Goal: Task Accomplishment & Management: Complete application form

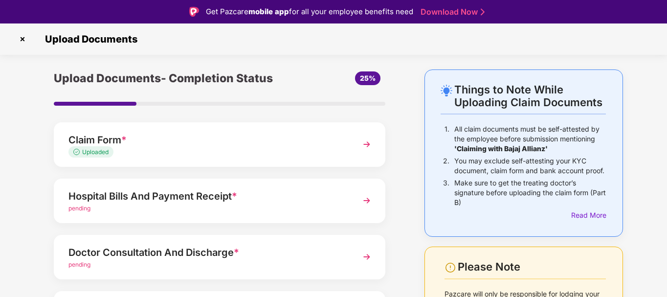
scroll to position [57, 0]
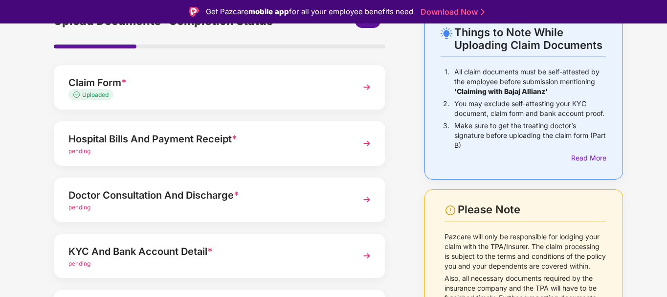
click at [90, 95] on span "Uploaded" at bounding box center [95, 94] width 26 height 7
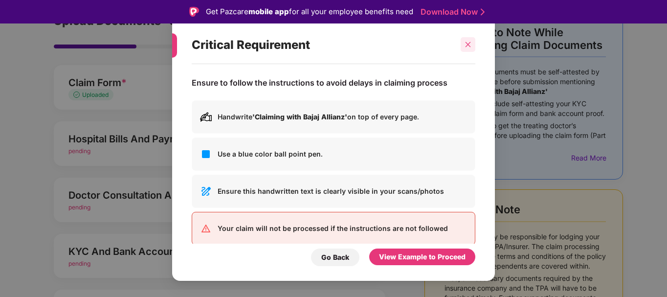
click at [468, 49] on div at bounding box center [467, 44] width 15 height 15
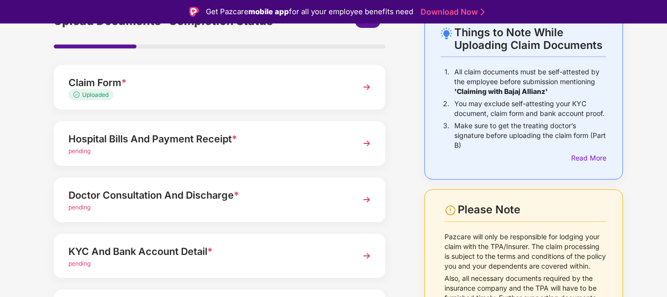
click at [367, 88] on img at bounding box center [367, 87] width 18 height 18
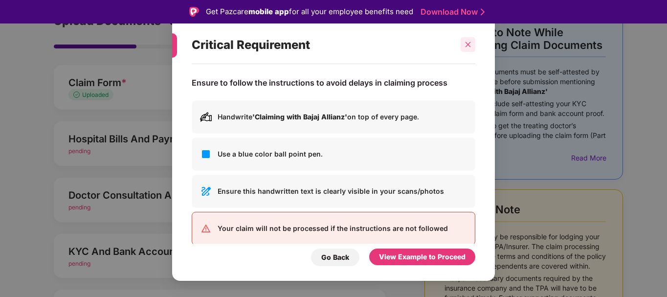
click at [469, 44] on icon "close" at bounding box center [467, 44] width 5 height 5
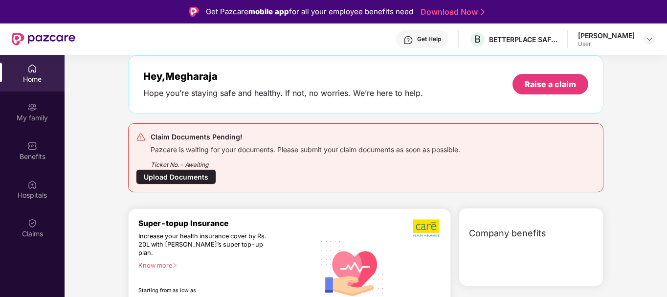
scroll to position [38, 0]
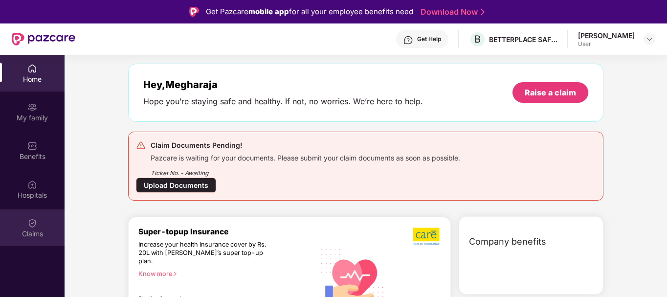
click at [33, 225] on img at bounding box center [32, 223] width 10 height 10
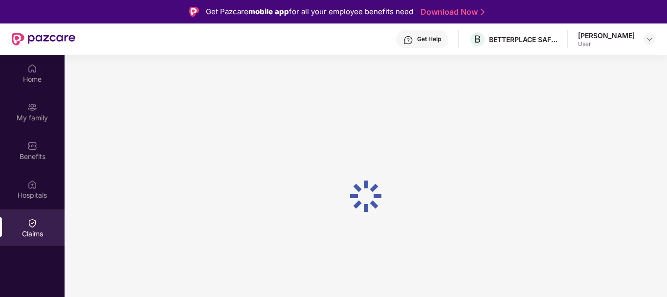
scroll to position [0, 0]
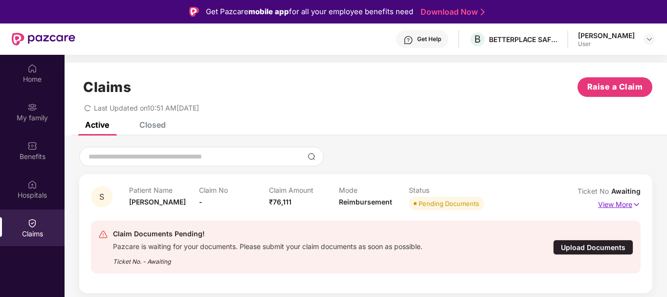
click at [619, 203] on p "View More" at bounding box center [619, 202] width 43 height 13
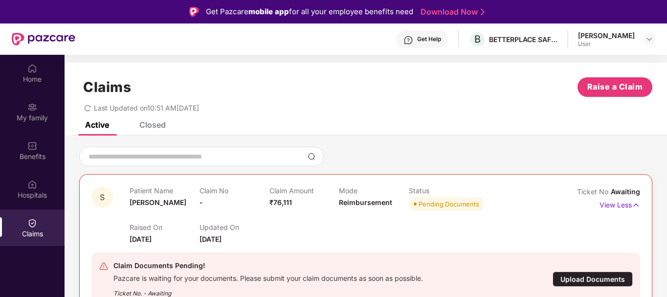
click at [595, 276] on div "Upload Documents" at bounding box center [592, 278] width 80 height 15
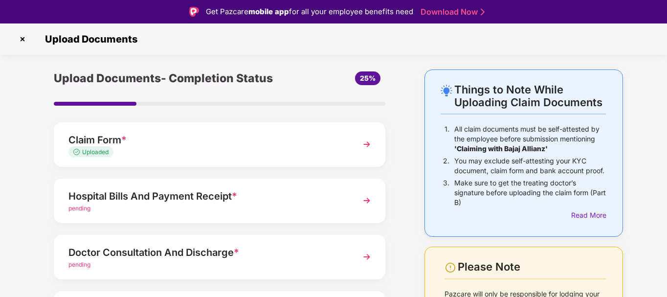
click at [82, 206] on span "pending" at bounding box center [79, 207] width 22 height 7
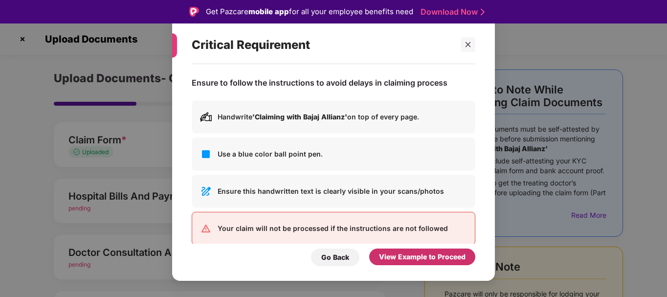
click at [418, 258] on div "View Example to Proceed" at bounding box center [422, 256] width 87 height 11
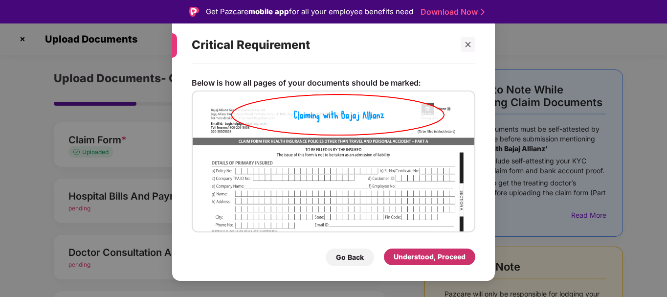
click at [423, 258] on div "Understood, Proceed" at bounding box center [429, 256] width 72 height 11
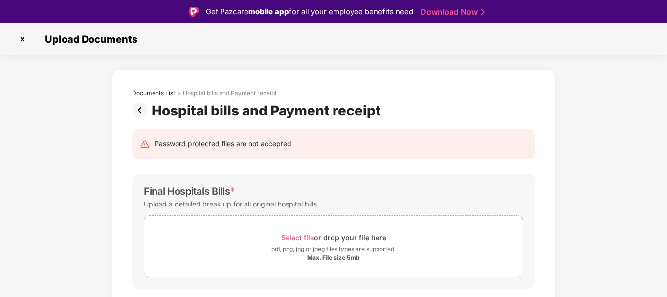
click at [319, 246] on div "pdf, png, jpg or jpeg files types are supported." at bounding box center [333, 249] width 124 height 10
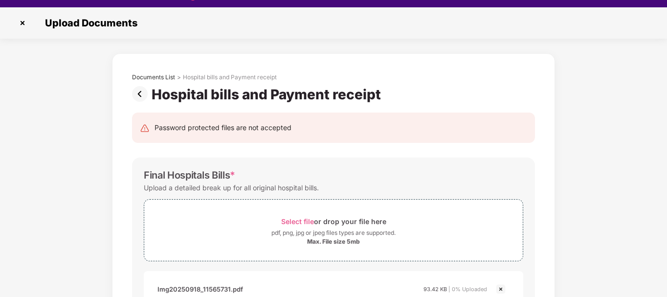
scroll to position [23, 0]
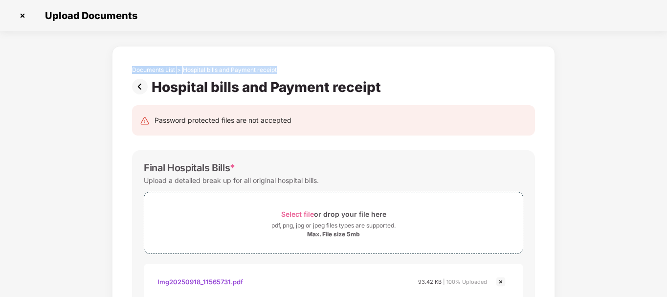
drag, startPoint x: 665, startPoint y: 13, endPoint x: 660, endPoint y: 76, distance: 62.8
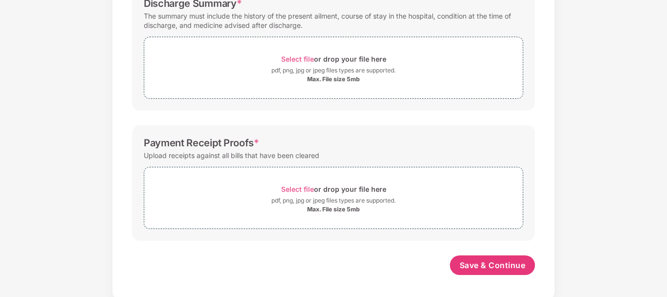
scroll to position [2944, 0]
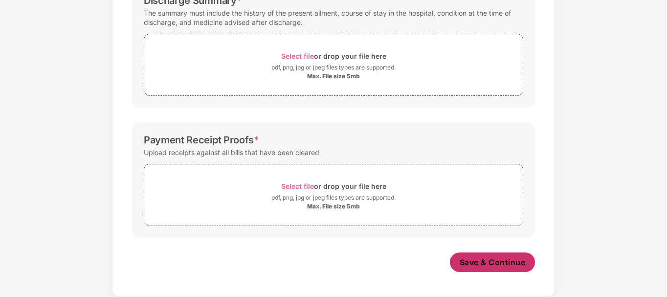
click at [506, 259] on span "Save & Continue" at bounding box center [492, 262] width 66 height 11
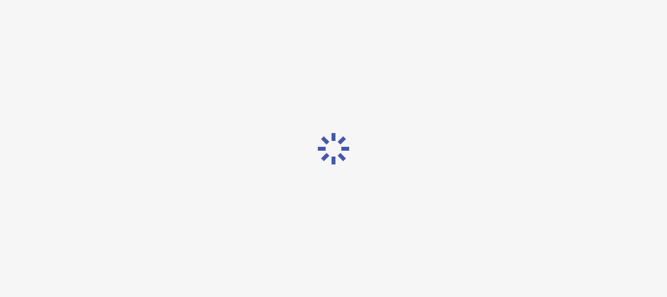
scroll to position [0, 0]
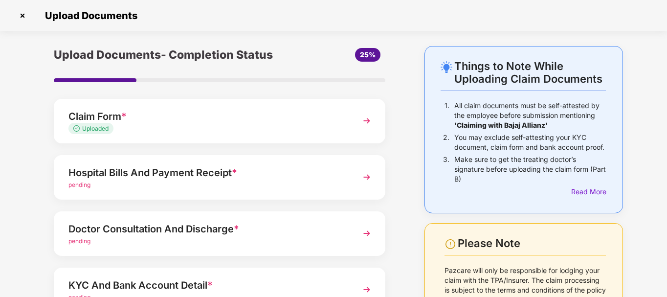
click at [79, 184] on span "pending" at bounding box center [79, 184] width 22 height 7
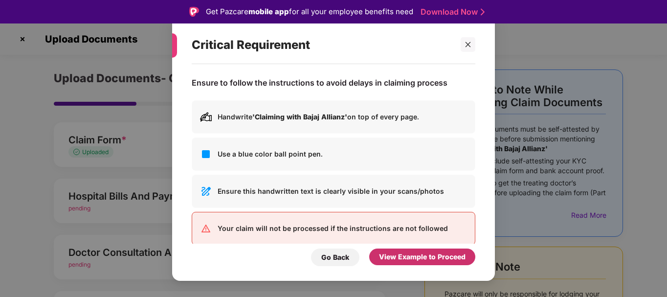
click at [405, 252] on div "View Example to Proceed" at bounding box center [422, 256] width 87 height 11
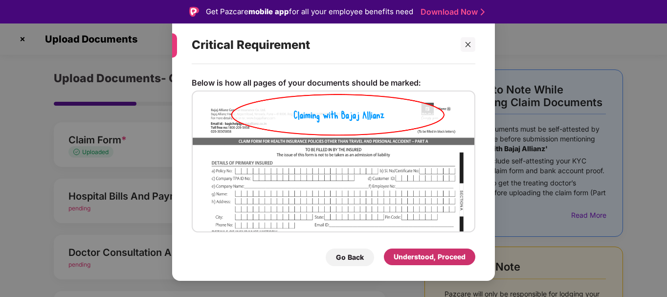
click at [408, 254] on div "Understood, Proceed" at bounding box center [429, 256] width 72 height 11
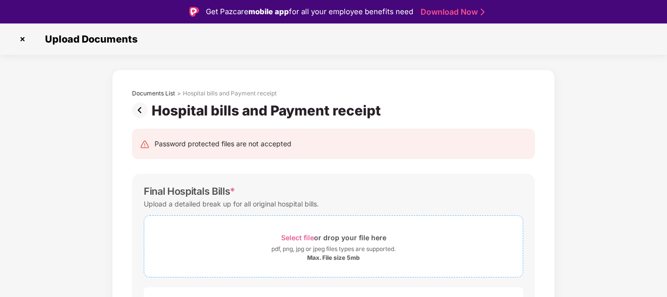
click at [334, 252] on div "pdf, png, jpg or jpeg files types are supported." at bounding box center [333, 249] width 124 height 10
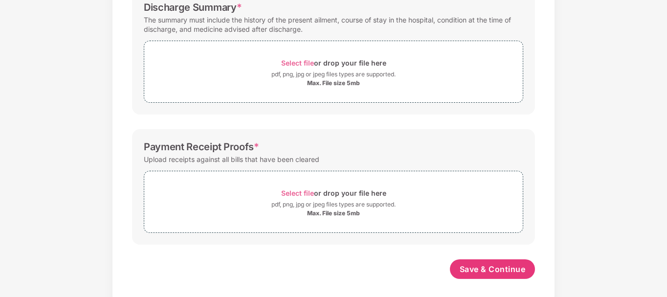
scroll to position [5563, 0]
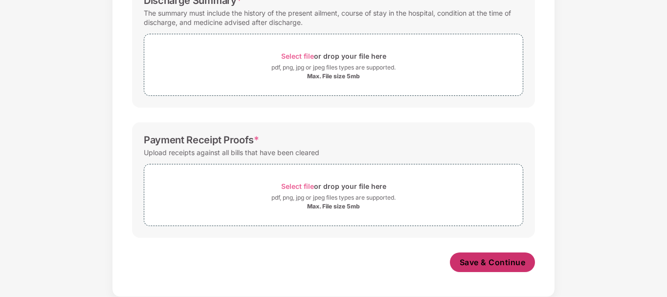
click at [505, 262] on span "Save & Continue" at bounding box center [492, 262] width 66 height 11
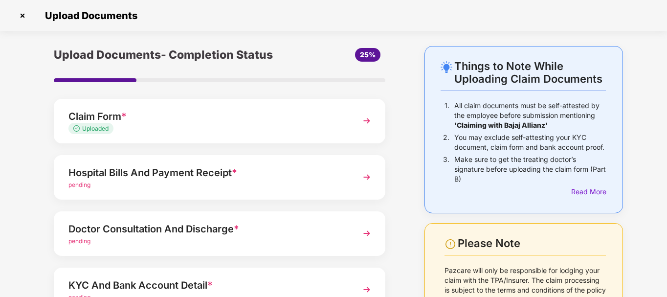
click at [77, 243] on span "pending" at bounding box center [79, 240] width 22 height 7
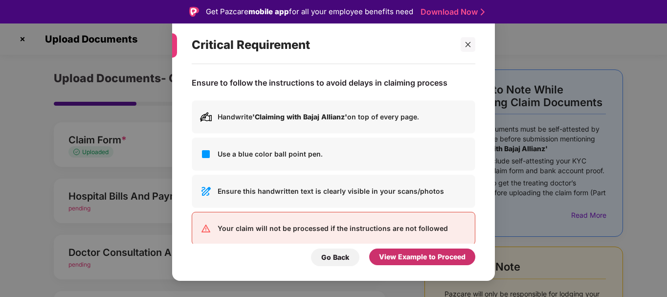
click at [396, 257] on div "View Example to Proceed" at bounding box center [422, 256] width 87 height 11
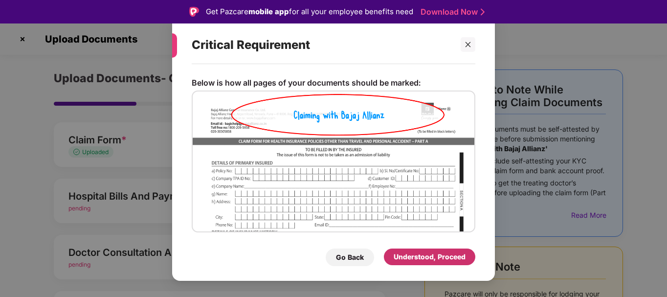
click at [396, 257] on div "Understood, Proceed" at bounding box center [429, 256] width 72 height 11
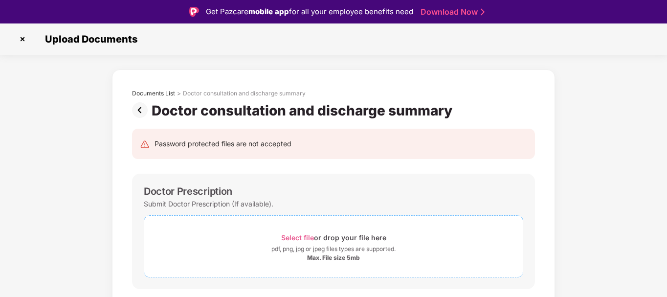
click at [337, 259] on div "Max. File size 5mb" at bounding box center [333, 258] width 53 height 8
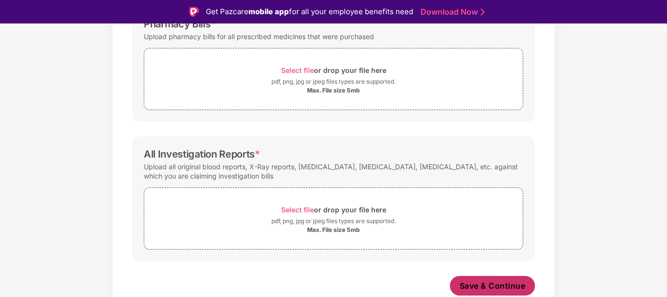
click at [500, 285] on span "Save & Continue" at bounding box center [492, 285] width 66 height 11
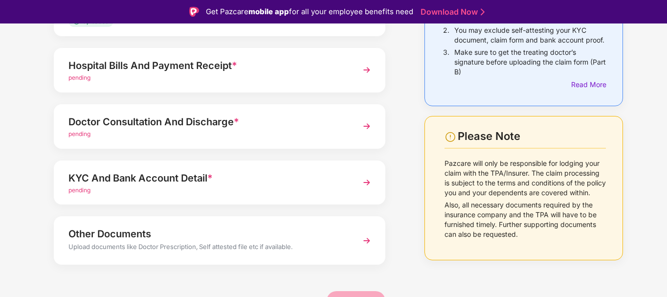
scroll to position [135, 0]
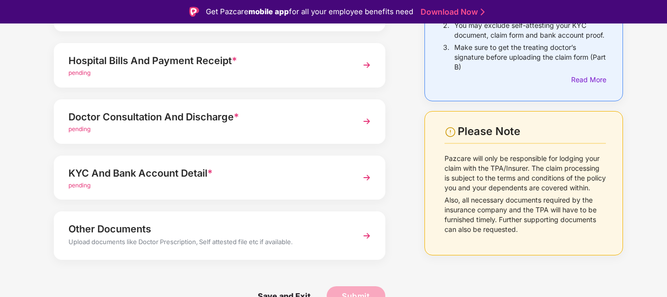
click at [84, 183] on span "pending" at bounding box center [79, 184] width 22 height 7
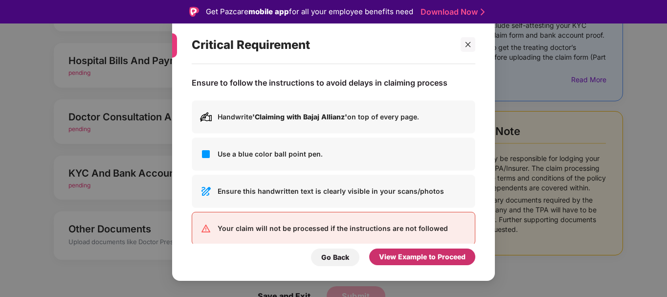
click at [391, 261] on div "View Example to Proceed" at bounding box center [422, 256] width 87 height 11
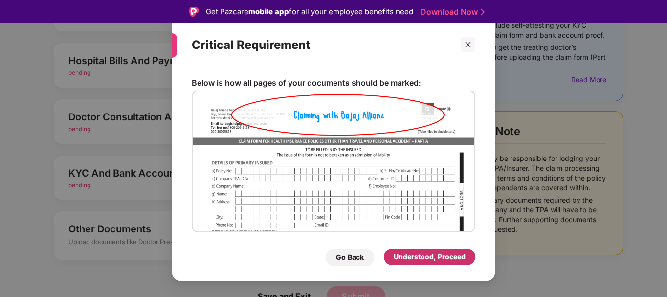
click at [410, 256] on div "Understood, Proceed" at bounding box center [429, 256] width 72 height 11
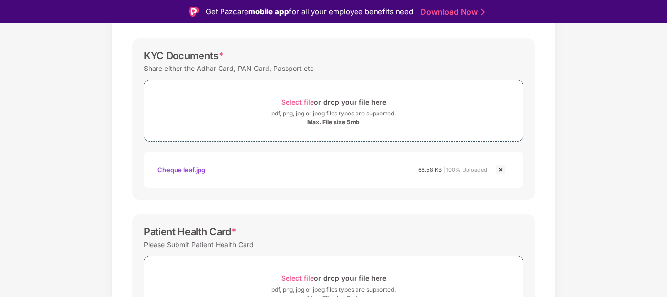
scroll to position [89, 0]
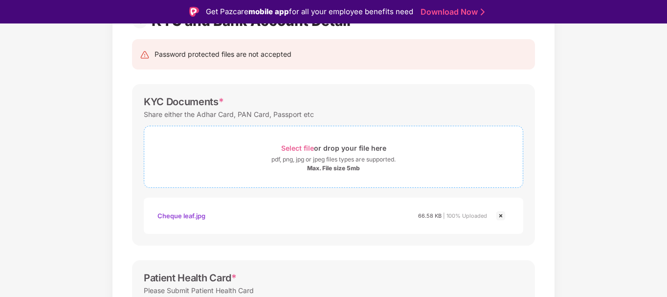
click at [334, 166] on div "Max. File size 5mb" at bounding box center [333, 168] width 53 height 8
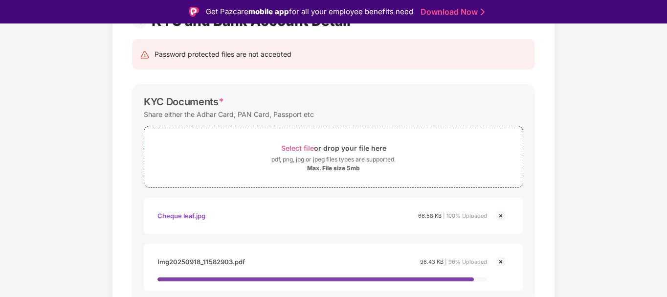
click at [499, 261] on img at bounding box center [501, 262] width 12 height 12
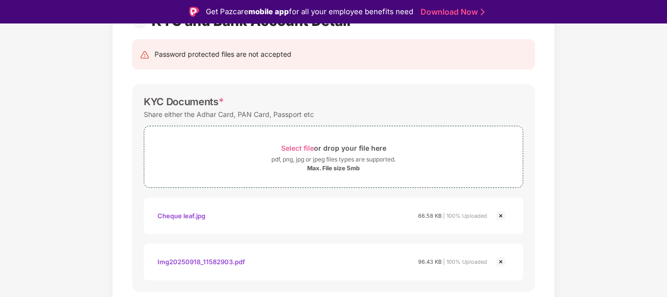
click at [229, 220] on div "Cheque leaf.jpg 66.58 KB | 100% Uploaded" at bounding box center [322, 215] width 330 height 17
click at [179, 216] on div "Cheque leaf.jpg" at bounding box center [181, 215] width 48 height 17
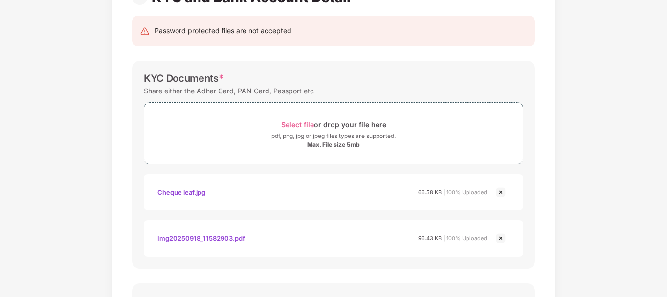
click at [500, 192] on img at bounding box center [501, 192] width 12 height 12
click at [498, 238] on img at bounding box center [501, 238] width 12 height 12
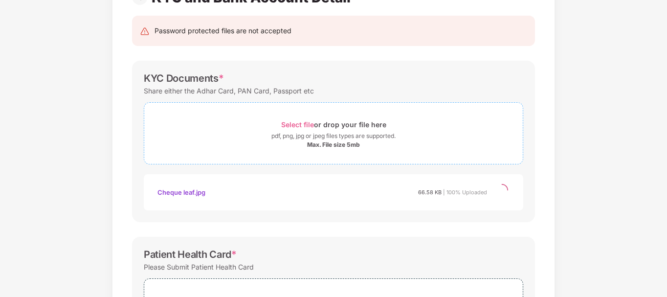
click at [343, 137] on div "pdf, png, jpg or jpeg files types are supported." at bounding box center [333, 136] width 124 height 10
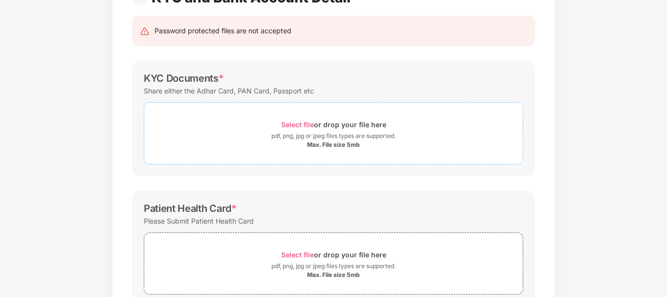
click at [319, 145] on div "Max. File size 5mb" at bounding box center [333, 145] width 53 height 8
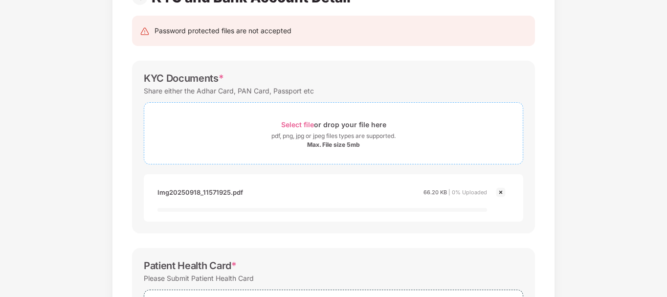
click at [321, 135] on div "pdf, png, jpg or jpeg files types are supported." at bounding box center [333, 136] width 124 height 10
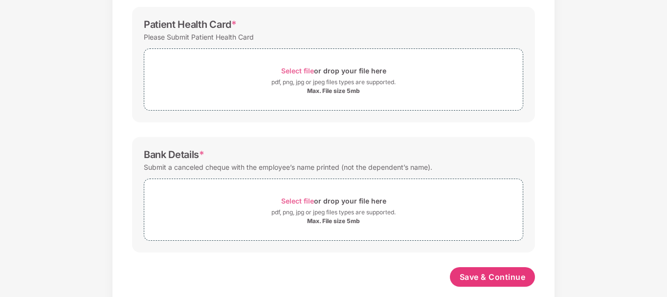
scroll to position [381, 0]
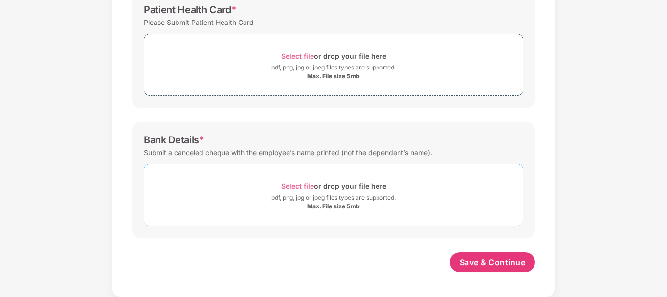
click at [309, 193] on div "pdf, png, jpg or jpeg files types are supported." at bounding box center [333, 198] width 124 height 10
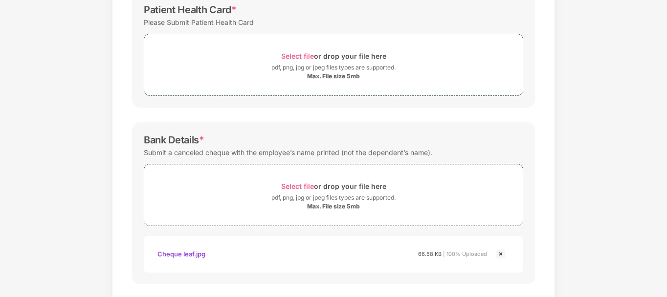
click at [665, 285] on div "Documents List > KYC and Bank Account Detail KYC and Bank Account Detail Passwo…" at bounding box center [333, 4] width 667 height 678
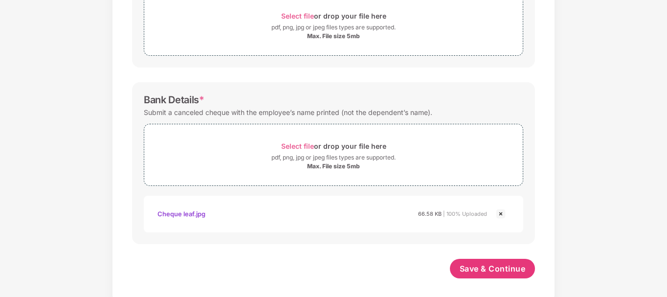
scroll to position [427, 0]
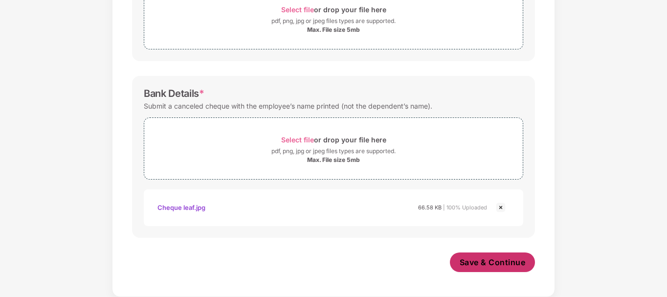
click at [510, 265] on span "Save & Continue" at bounding box center [492, 262] width 66 height 11
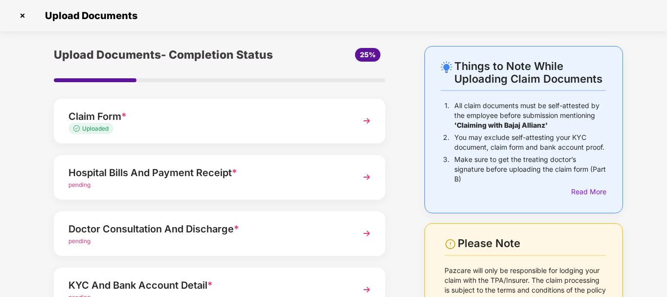
scroll to position [135, 0]
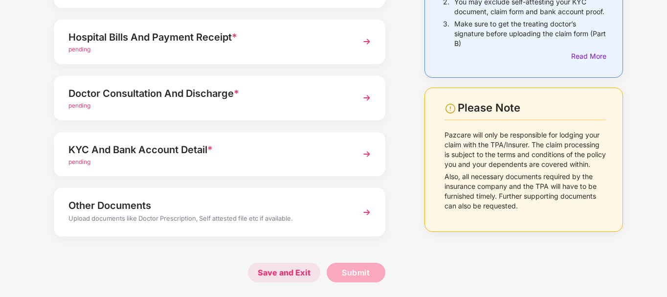
click at [285, 276] on span "Save and Exit" at bounding box center [284, 272] width 72 height 20
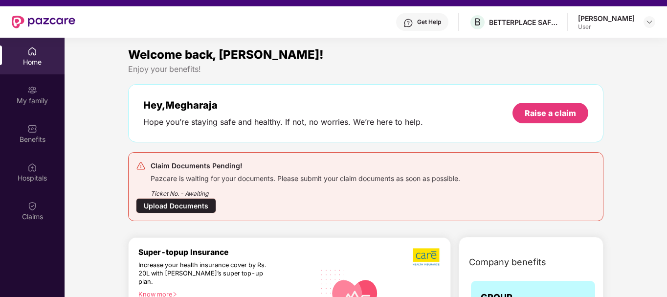
scroll to position [20, 0]
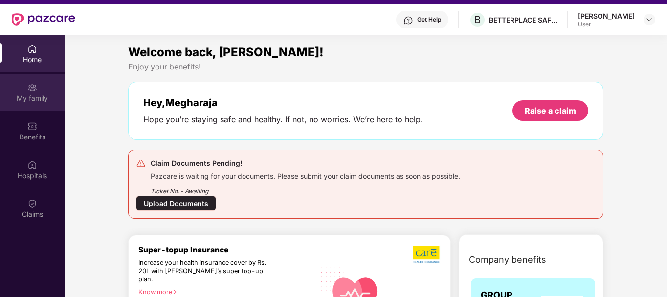
click at [37, 97] on div "My family" at bounding box center [32, 98] width 65 height 10
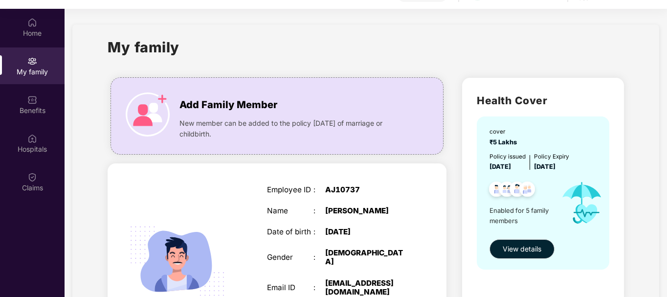
scroll to position [55, 0]
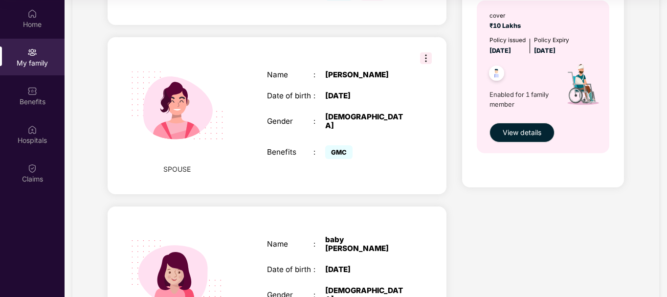
scroll to position [411, 0]
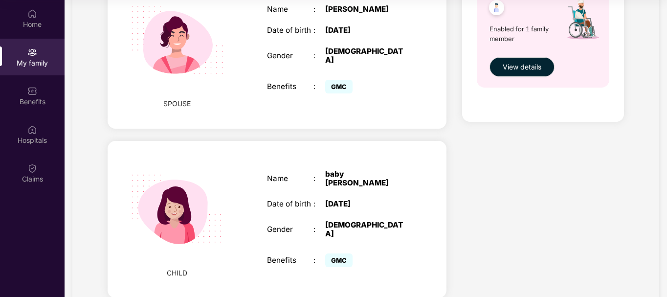
click at [258, 65] on div "Name : [PERSON_NAME] Date of birth : [DEMOGRAPHIC_DATA] Gender : [DEMOGRAPHIC_D…" at bounding box center [337, 50] width 160 height 115
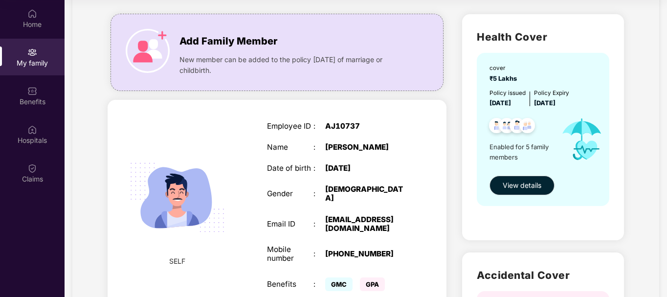
scroll to position [20, 0]
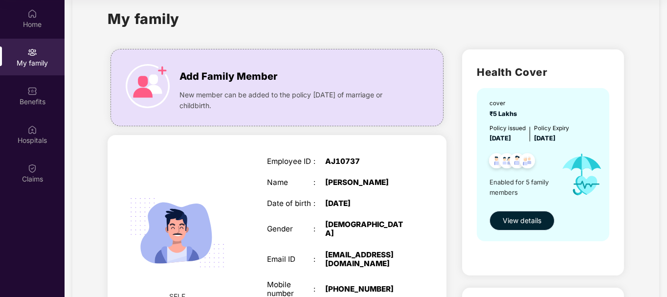
click at [520, 221] on span "View details" at bounding box center [521, 220] width 39 height 11
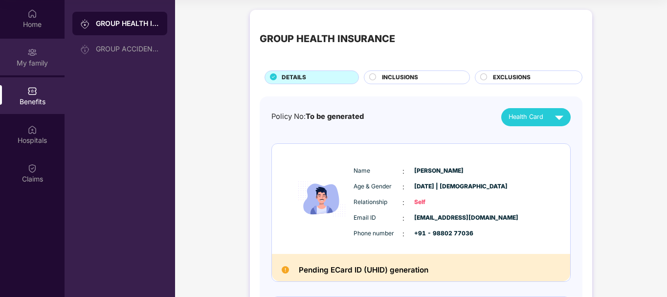
click at [31, 57] on div "My family" at bounding box center [32, 57] width 65 height 37
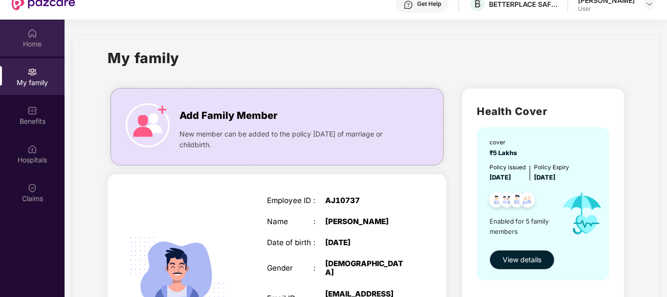
click at [29, 36] on img at bounding box center [32, 33] width 10 height 10
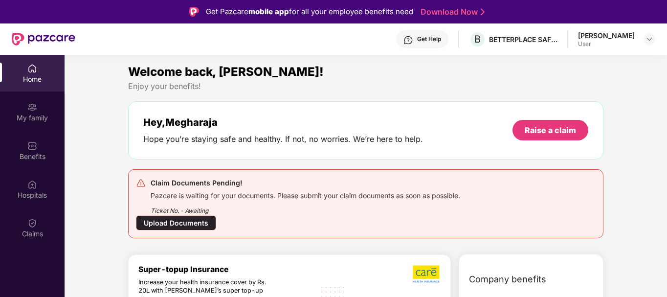
click at [612, 38] on div "[PERSON_NAME]" at bounding box center [606, 35] width 57 height 9
click at [649, 42] on img at bounding box center [649, 39] width 8 height 8
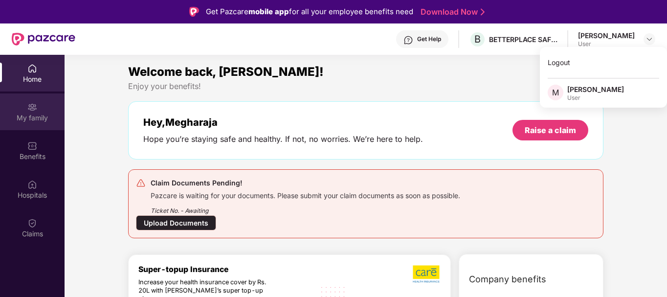
click at [33, 113] on div "My family" at bounding box center [32, 118] width 65 height 10
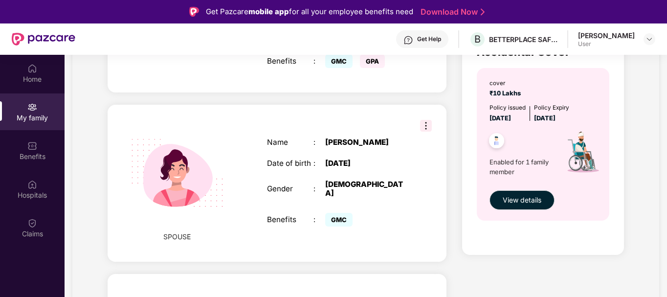
scroll to position [352, 0]
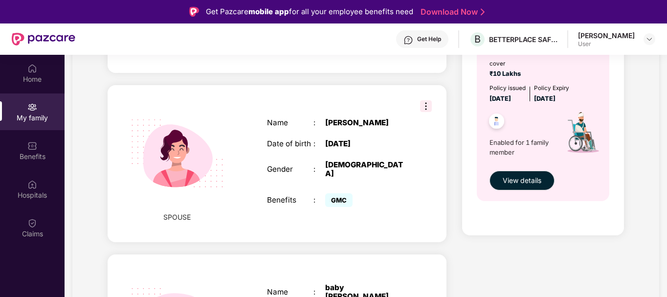
click at [423, 100] on img at bounding box center [426, 106] width 12 height 12
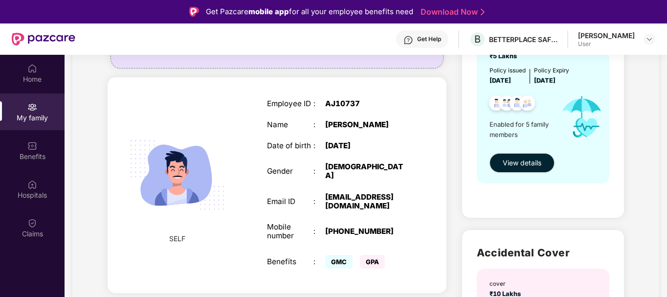
scroll to position [117, 0]
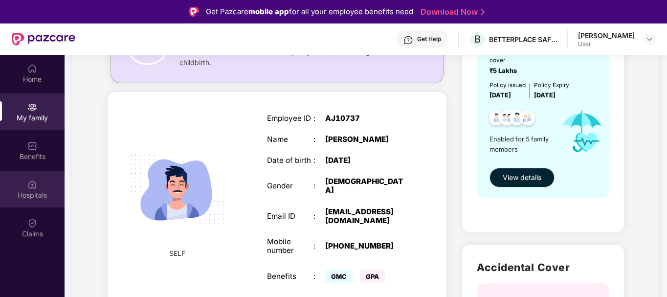
click at [34, 189] on div "Hospitals" at bounding box center [32, 189] width 65 height 37
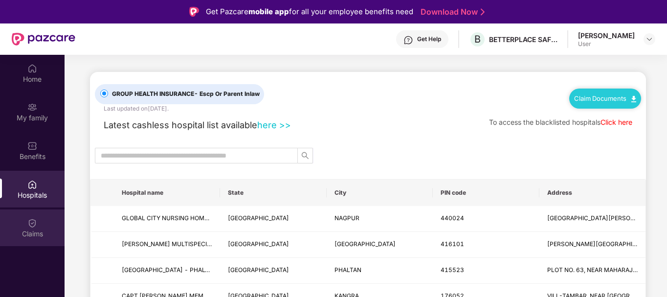
click at [35, 231] on div "Claims" at bounding box center [32, 234] width 65 height 10
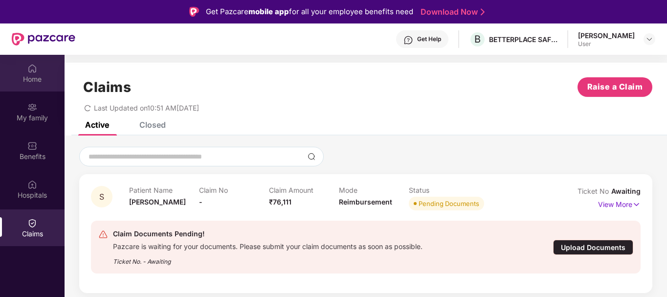
click at [35, 73] on img at bounding box center [32, 69] width 10 height 10
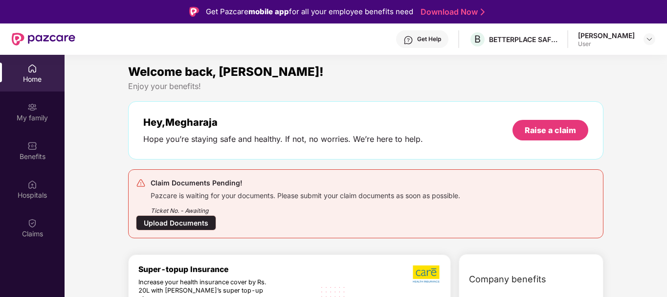
click at [182, 219] on div "Upload Documents" at bounding box center [176, 222] width 80 height 15
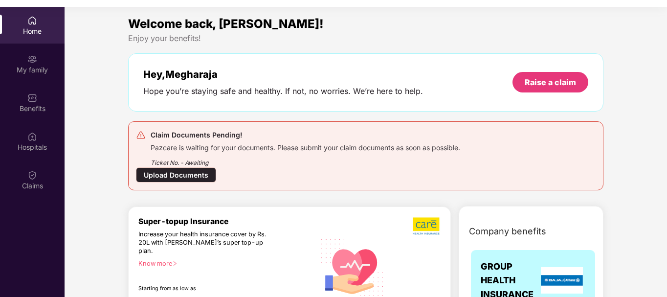
scroll to position [55, 0]
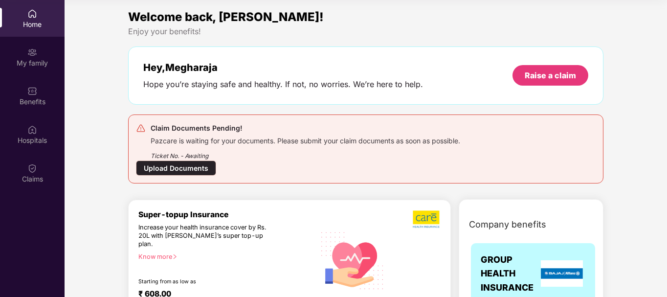
click at [175, 162] on div "Upload Documents" at bounding box center [176, 167] width 80 height 15
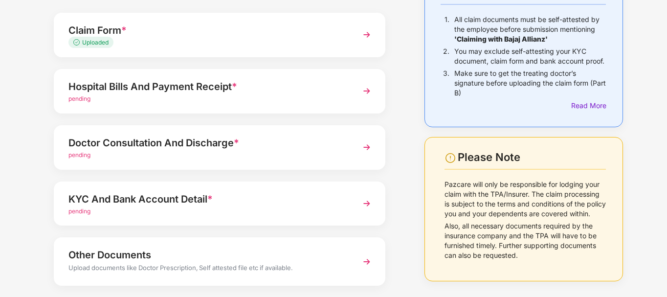
scroll to position [117, 0]
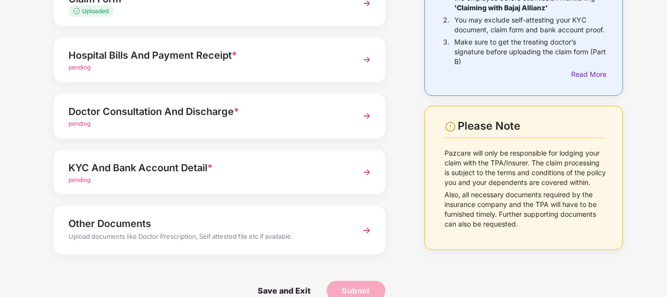
click at [117, 224] on div "Other Documents" at bounding box center [206, 224] width 277 height 16
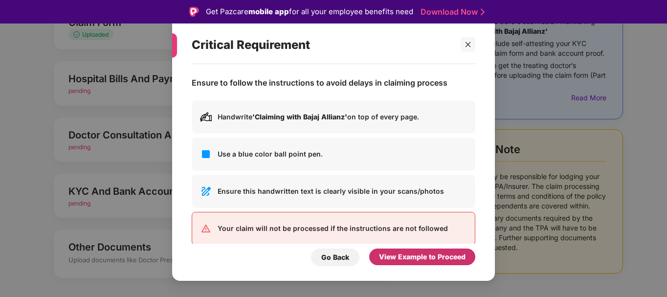
click at [443, 257] on div "View Example to Proceed" at bounding box center [422, 256] width 87 height 11
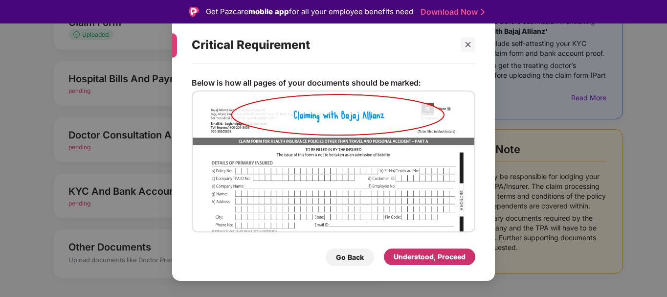
click at [414, 258] on div "Understood, Proceed" at bounding box center [429, 256] width 72 height 11
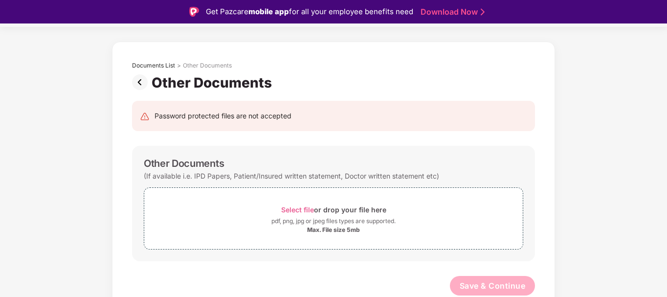
scroll to position [28, 0]
click at [406, 218] on div "pdf, png, jpg or jpeg files types are supported." at bounding box center [333, 221] width 378 height 10
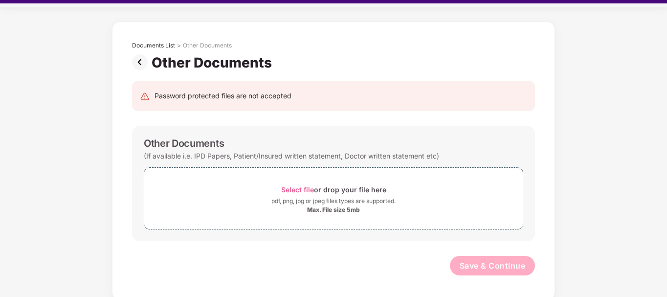
scroll to position [23, 0]
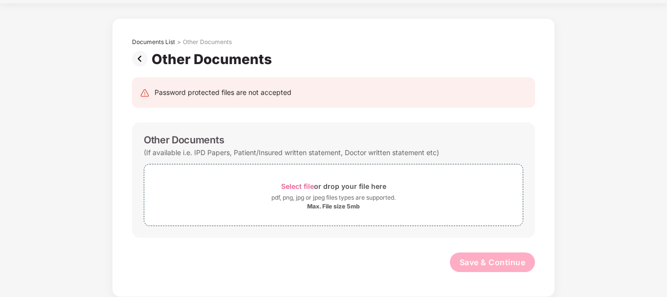
click at [138, 62] on img at bounding box center [142, 59] width 20 height 16
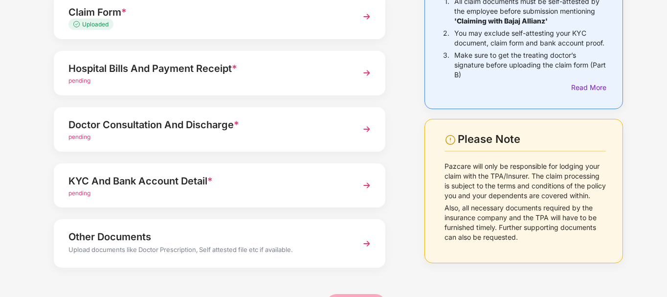
scroll to position [117, 0]
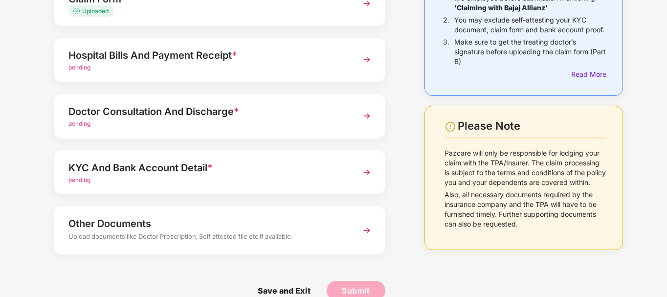
click at [130, 168] on div "KYC And Bank Account Detail *" at bounding box center [206, 168] width 277 height 16
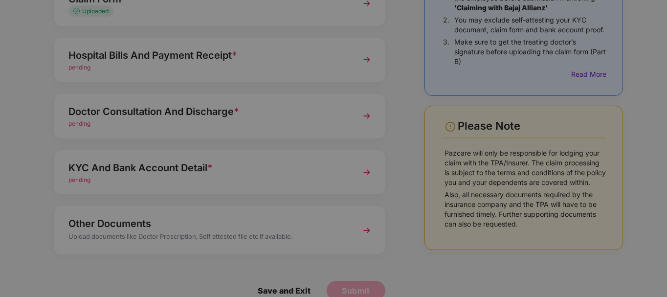
scroll to position [0, 0]
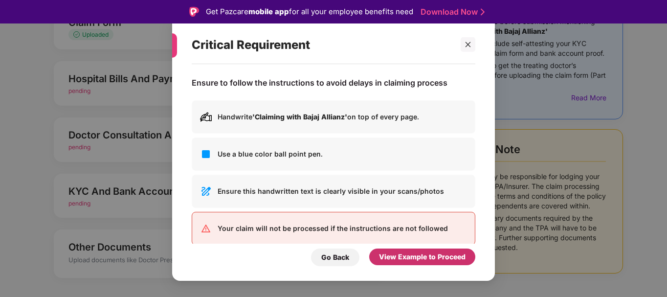
click at [415, 254] on div "View Example to Proceed" at bounding box center [422, 256] width 87 height 11
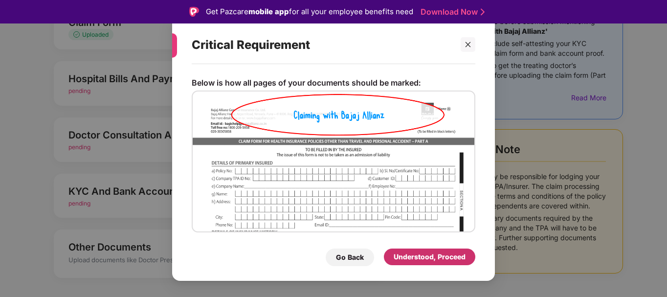
click at [444, 253] on div "Understood, Proceed" at bounding box center [429, 256] width 72 height 11
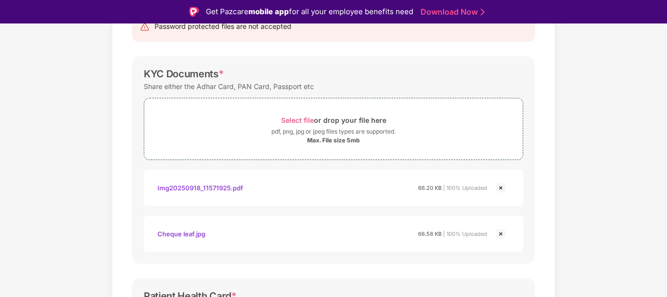
scroll to position [23, 0]
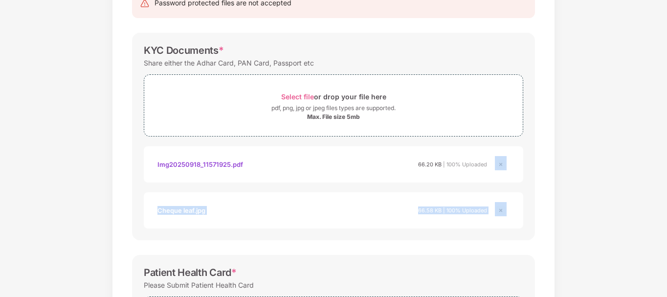
drag, startPoint x: 666, startPoint y: 168, endPoint x: 667, endPoint y: 218, distance: 49.9
click at [666, 218] on html "Get Pazcare mobile app for all your employee benefits need Download Now Upload …" at bounding box center [333, 125] width 667 height 297
click at [665, 242] on div "Documents List > KYC and Bank Account Detail KYC and Bank Account Detail Passwo…" at bounding box center [333, 267] width 667 height 676
click at [664, 229] on div "Documents List > KYC and Bank Account Detail KYC and Bank Account Detail Passwo…" at bounding box center [333, 267] width 667 height 676
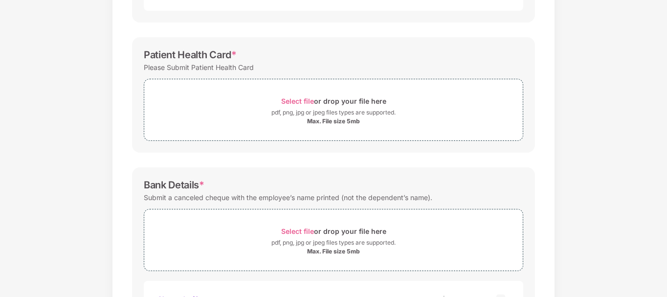
scroll to position [352, 0]
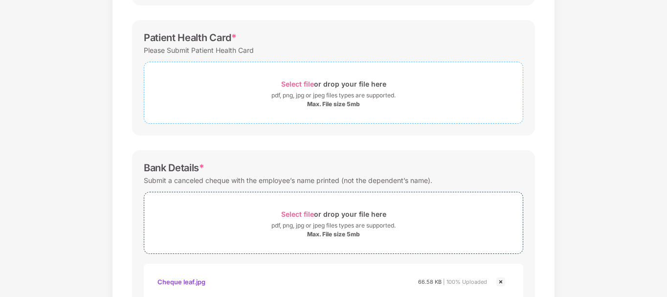
click at [315, 94] on div "pdf, png, jpg or jpeg files types are supported." at bounding box center [333, 95] width 124 height 10
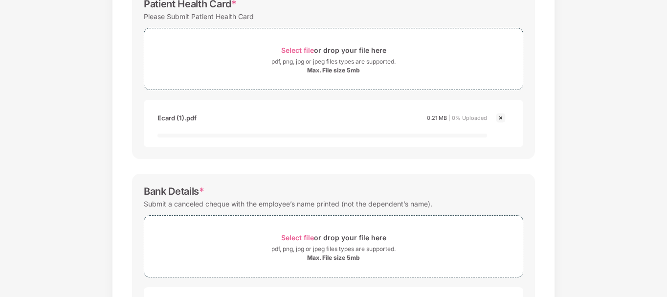
scroll to position [366, 0]
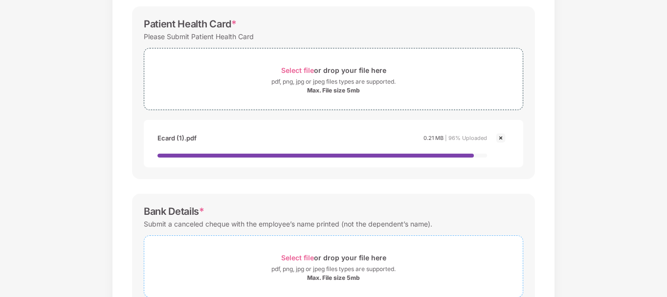
click at [298, 255] on span "Select file" at bounding box center [297, 257] width 33 height 8
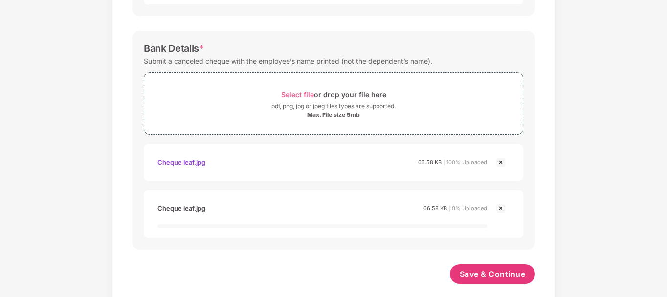
scroll to position [540, 0]
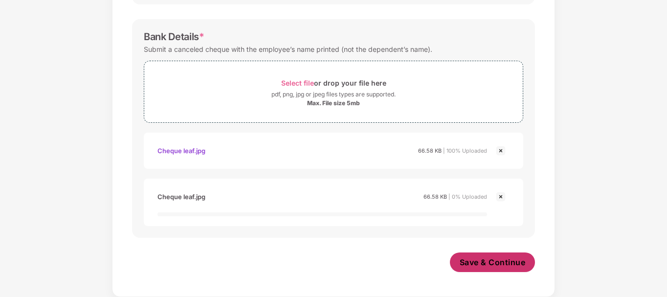
click at [491, 265] on span "Save & Continue" at bounding box center [492, 262] width 66 height 11
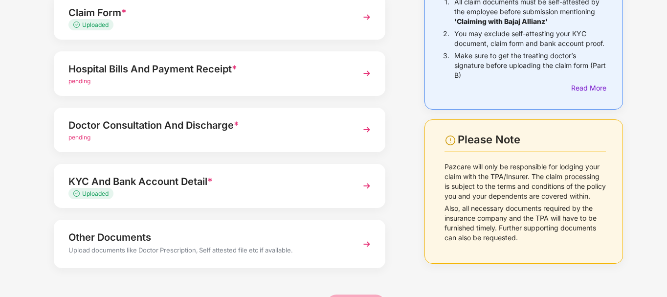
scroll to position [135, 0]
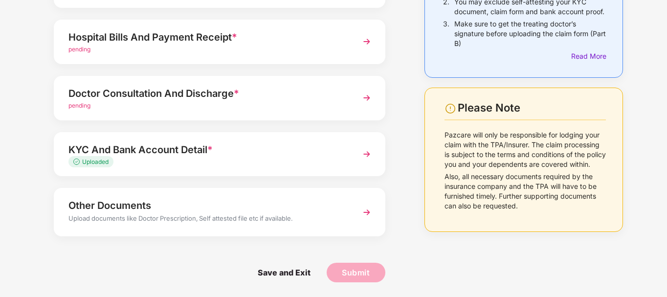
click at [77, 104] on span "pending" at bounding box center [79, 105] width 22 height 7
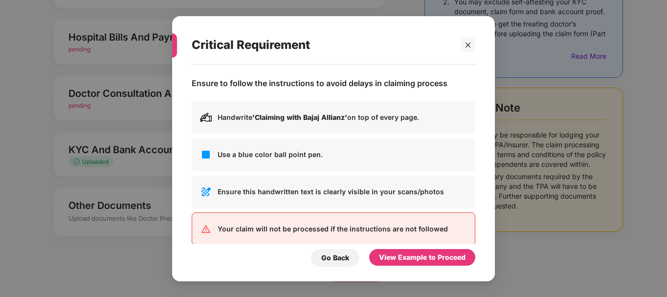
scroll to position [0, 0]
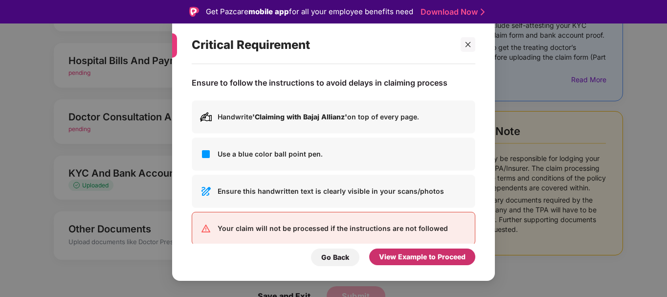
click at [401, 257] on div "View Example to Proceed" at bounding box center [422, 256] width 87 height 11
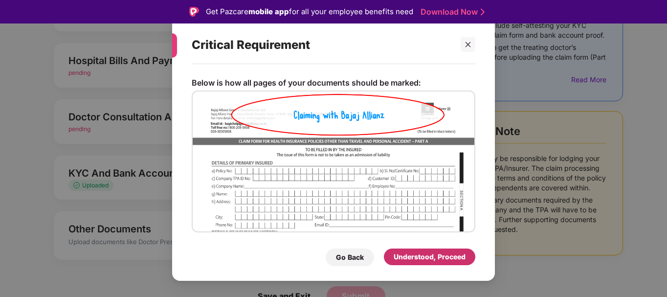
click at [415, 254] on div "Understood, Proceed" at bounding box center [429, 256] width 72 height 11
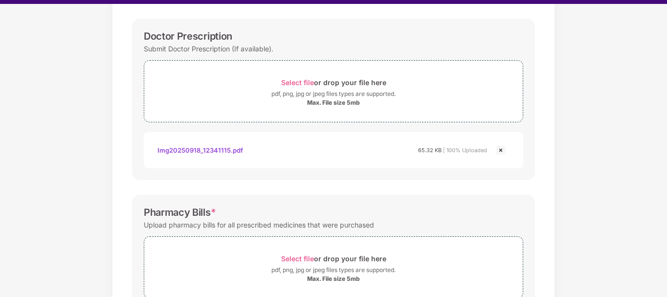
scroll to position [23, 0]
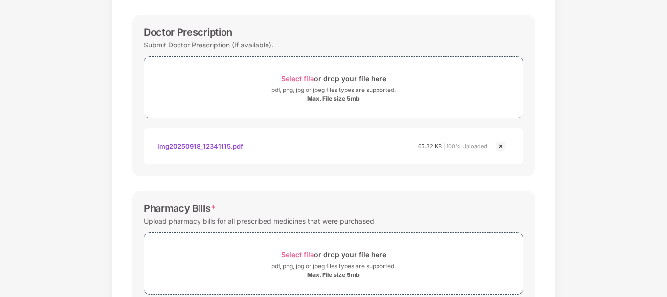
click at [665, 220] on div "Documents List > Doctor consultation and discharge summary Doctor consultation …" at bounding box center [333, 208] width 667 height 594
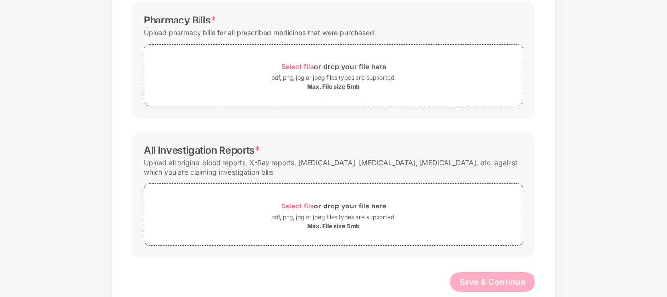
scroll to position [265, 0]
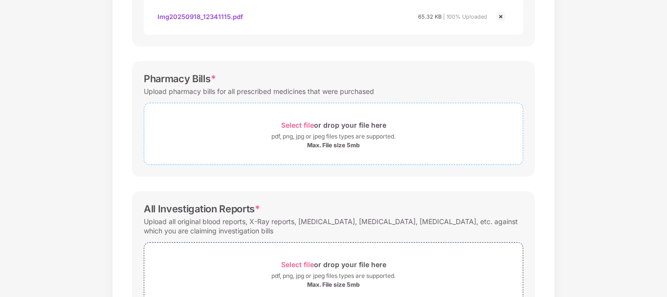
click at [345, 145] on div "Max. File size 5mb" at bounding box center [333, 145] width 53 height 8
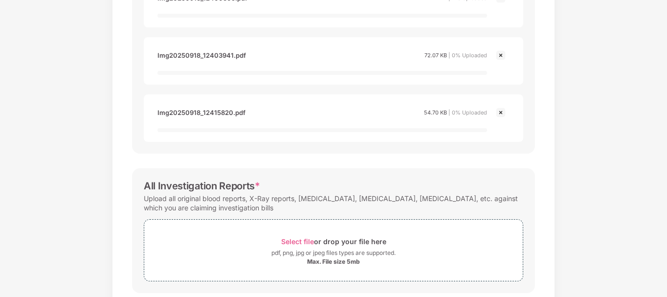
scroll to position [3603, 0]
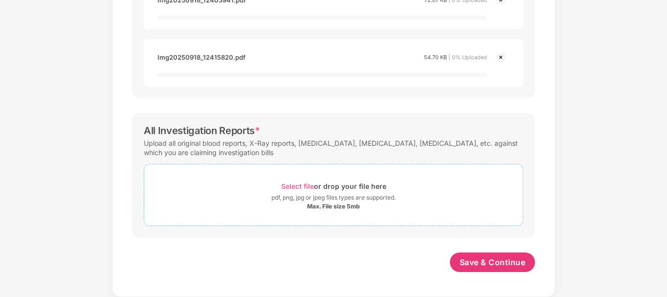
click at [297, 186] on span "Select file" at bounding box center [297, 186] width 33 height 8
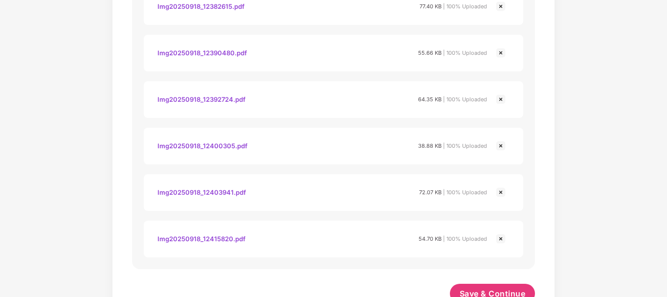
scroll to position [5637, 0]
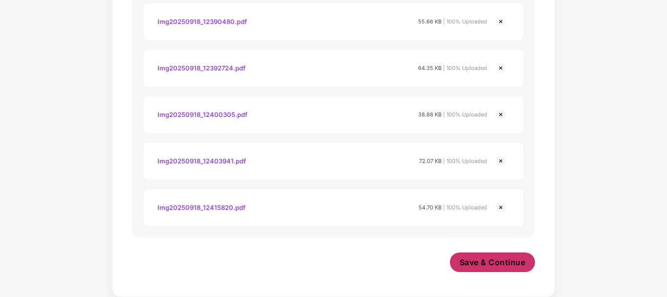
click at [487, 263] on span "Save & Continue" at bounding box center [492, 262] width 66 height 11
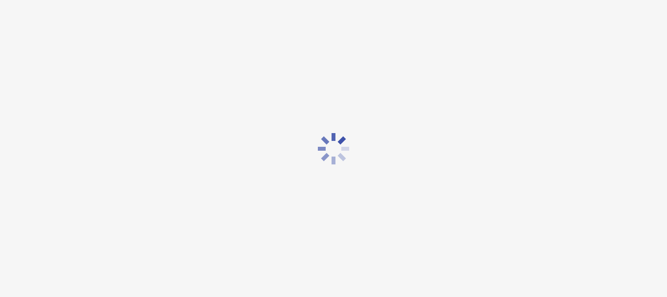
scroll to position [0, 0]
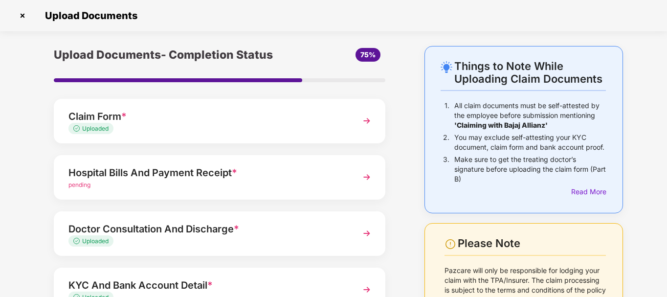
click at [79, 179] on div "Hospital Bills And Payment Receipt *" at bounding box center [206, 173] width 277 height 16
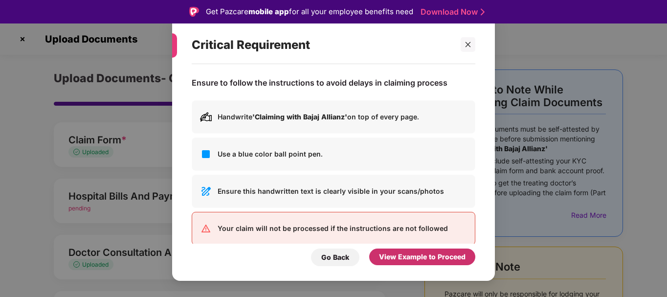
click at [420, 259] on div "View Example to Proceed" at bounding box center [422, 256] width 87 height 11
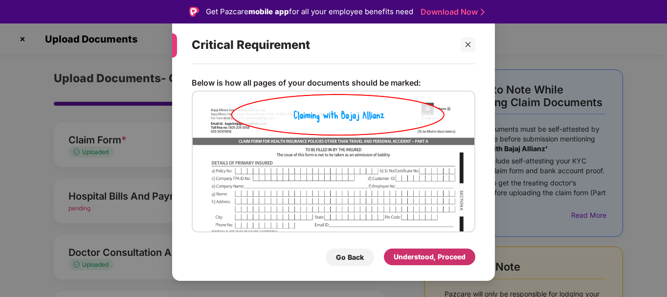
click at [420, 259] on div "Understood, Proceed" at bounding box center [429, 256] width 72 height 11
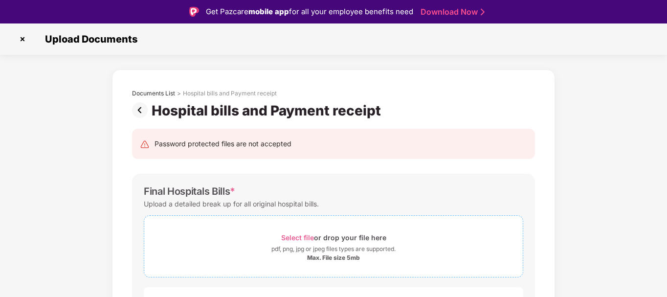
click at [338, 237] on div "Select file or drop your file here" at bounding box center [333, 237] width 105 height 13
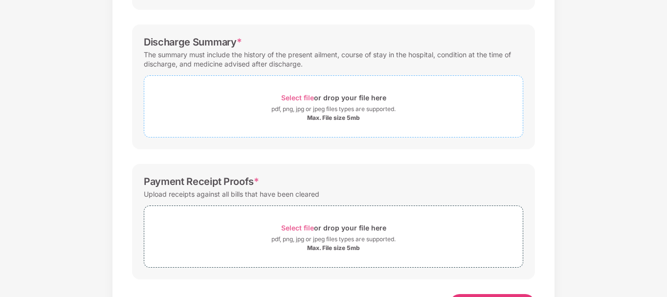
scroll to position [5504, 0]
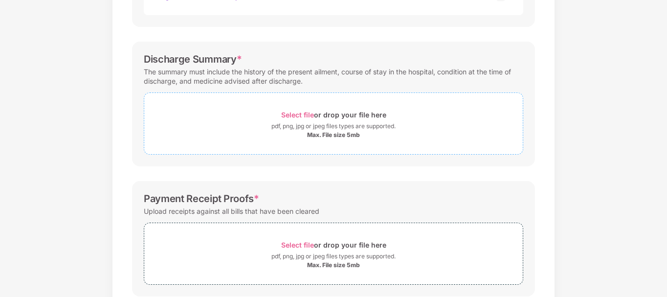
click at [299, 124] on div "pdf, png, jpg or jpeg files types are supported." at bounding box center [333, 126] width 124 height 10
click at [331, 127] on div "pdf, png, jpg or jpeg files types are supported." at bounding box center [333, 126] width 124 height 10
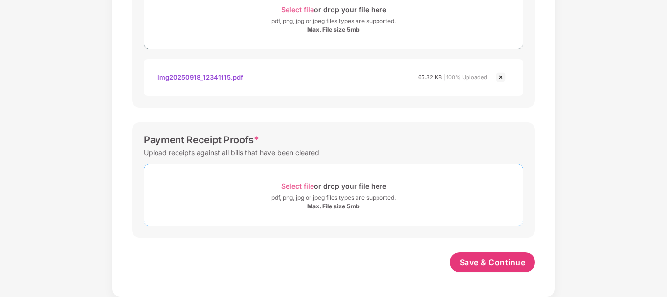
scroll to position [5609, 0]
click at [310, 186] on span "Select file" at bounding box center [297, 186] width 33 height 8
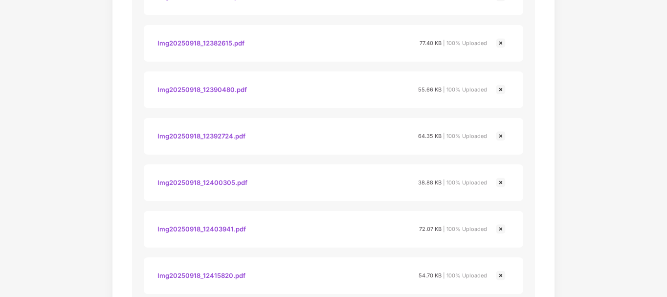
scroll to position [8256, 0]
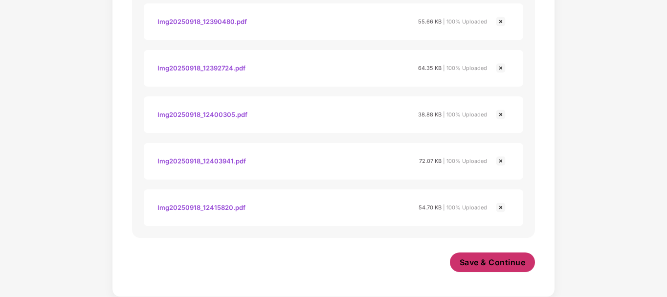
click at [490, 262] on span "Save & Continue" at bounding box center [492, 262] width 66 height 11
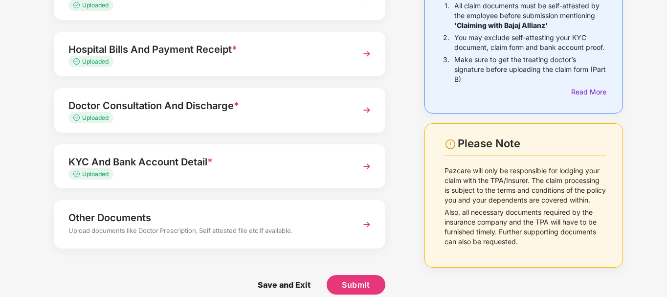
scroll to position [112, 0]
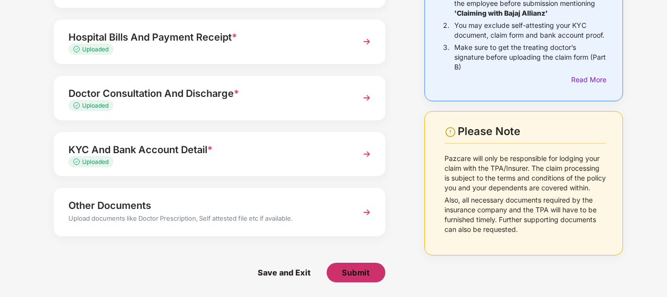
click at [362, 268] on span "Submit" at bounding box center [356, 272] width 28 height 11
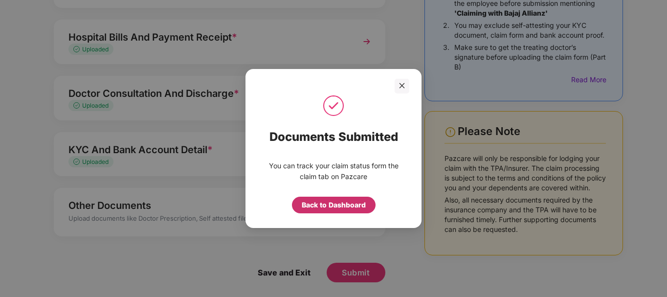
click at [325, 202] on div "Back to Dashboard" at bounding box center [334, 204] width 64 height 11
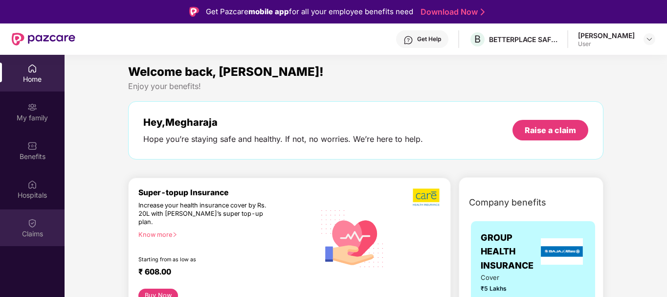
click at [30, 227] on img at bounding box center [32, 223] width 10 height 10
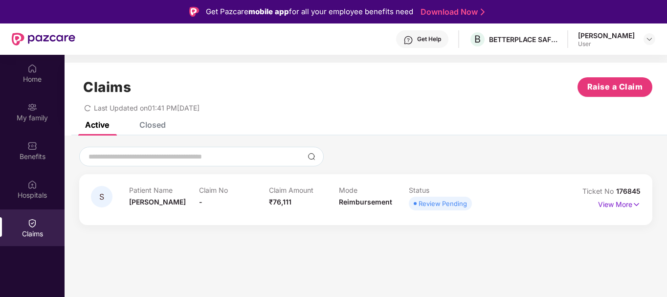
click at [629, 190] on span "176845" at bounding box center [628, 191] width 24 height 8
click at [441, 41] on div "Get Help" at bounding box center [429, 39] width 24 height 8
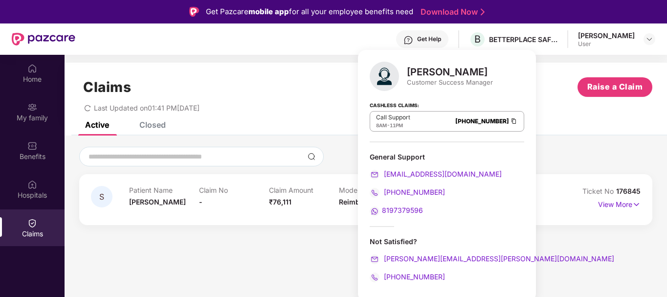
click at [623, 189] on span "176845" at bounding box center [628, 191] width 24 height 8
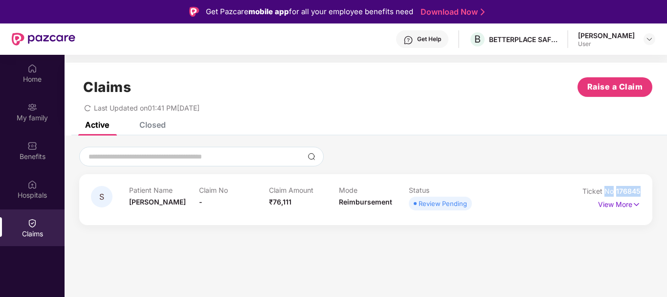
click at [623, 189] on span "176845" at bounding box center [628, 191] width 24 height 8
drag, startPoint x: 639, startPoint y: 189, endPoint x: 616, endPoint y: 195, distance: 23.4
click at [616, 195] on div "Ticket No 176845" at bounding box center [611, 191] width 58 height 11
copy span "176845"
